Goal: Transaction & Acquisition: Purchase product/service

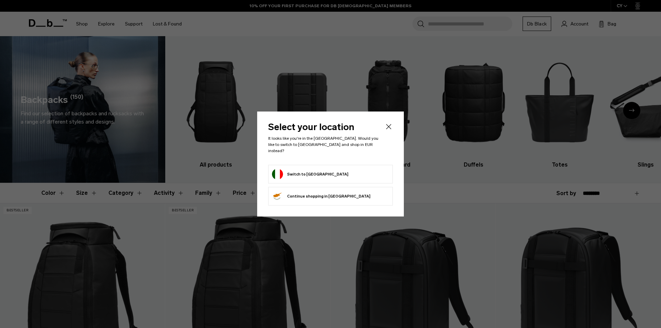
click at [298, 169] on button "Switch to [GEOGRAPHIC_DATA]" at bounding box center [310, 174] width 76 height 11
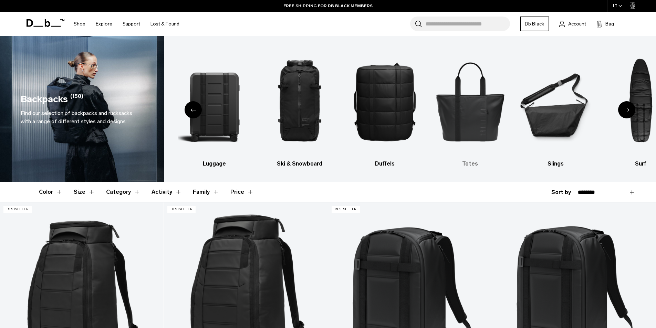
click at [465, 118] on img "5 / 10" at bounding box center [470, 102] width 73 height 110
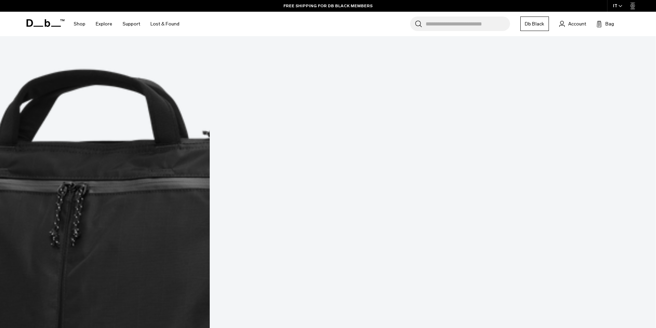
scroll to position [167, 0]
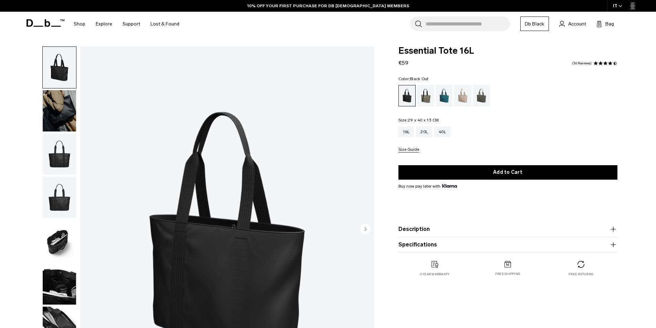
click at [64, 237] on img "button" at bounding box center [59, 240] width 33 height 41
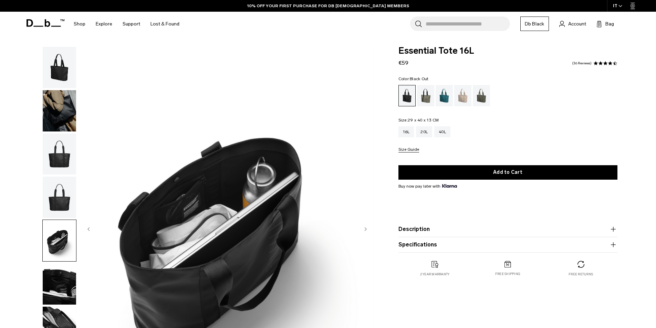
click at [62, 199] on img "button" at bounding box center [59, 197] width 33 height 41
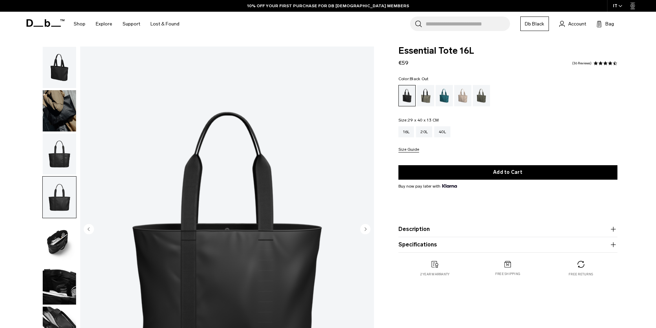
click at [56, 153] on img "button" at bounding box center [59, 154] width 33 height 41
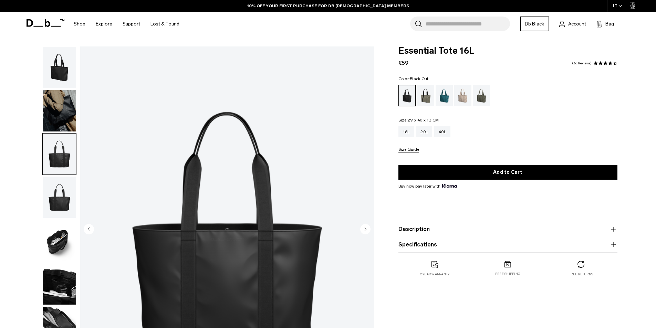
click at [63, 243] on img "button" at bounding box center [59, 240] width 33 height 41
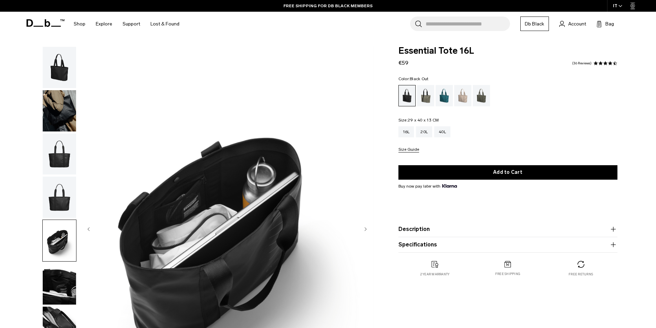
scroll to position [92, 0]
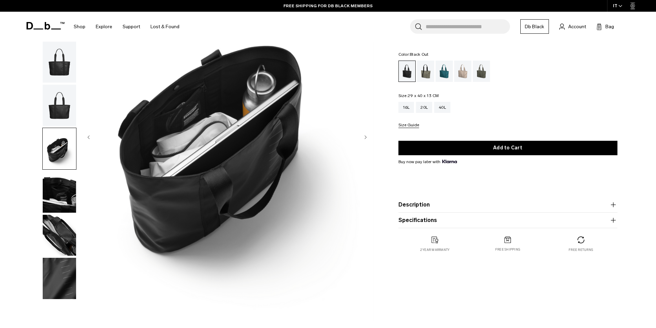
click at [57, 227] on img "button" at bounding box center [59, 235] width 33 height 41
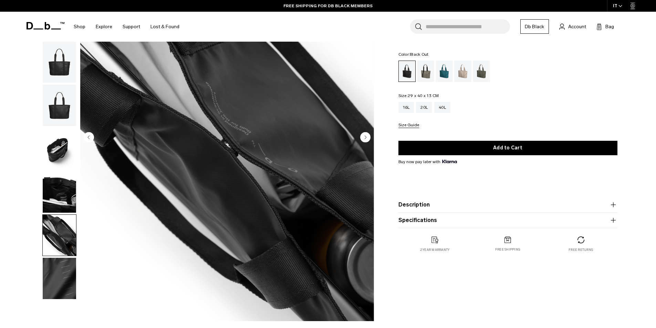
click at [62, 275] on img "button" at bounding box center [59, 278] width 33 height 41
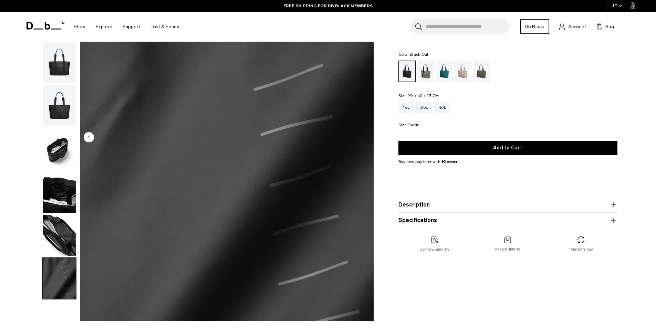
click at [61, 238] on img "button" at bounding box center [59, 235] width 33 height 41
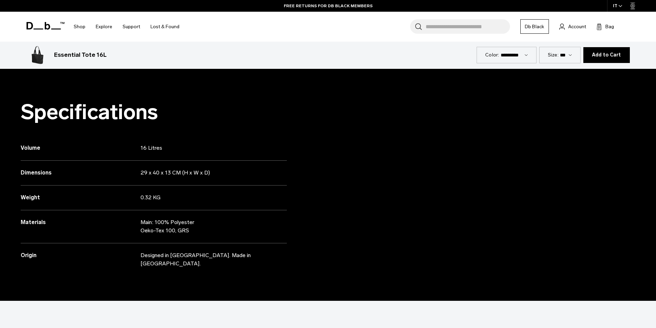
scroll to position [0, 0]
